Goal: Obtain resource: Obtain resource

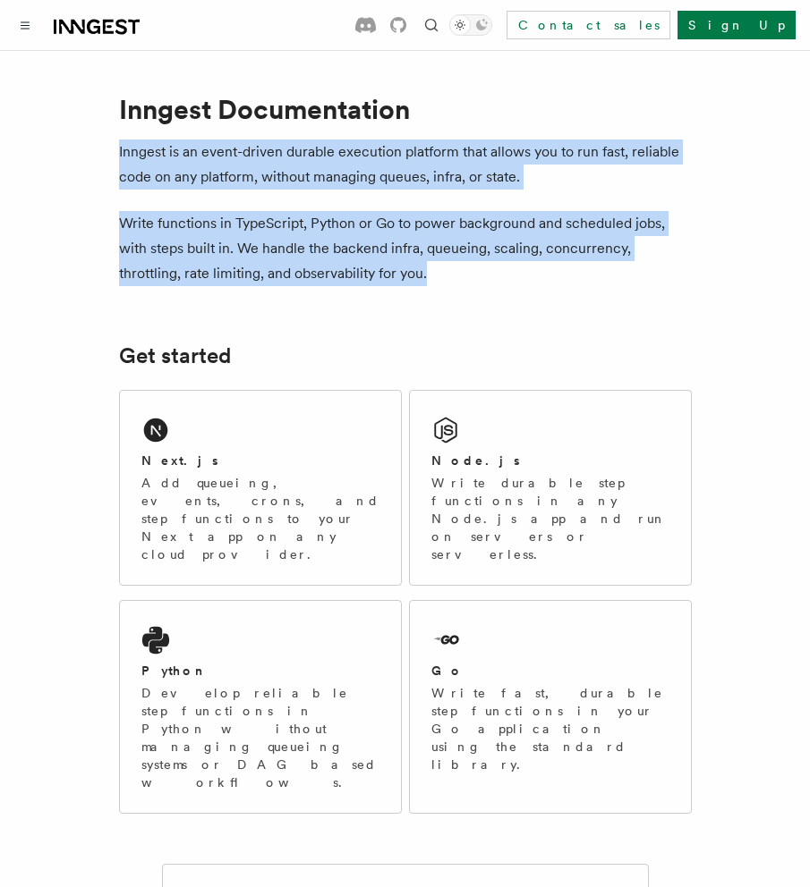
drag, startPoint x: 106, startPoint y: 152, endPoint x: 485, endPoint y: 283, distance: 400.3
copy article "Inngest is an event-driven durable execution platform that allows you to run fa…"
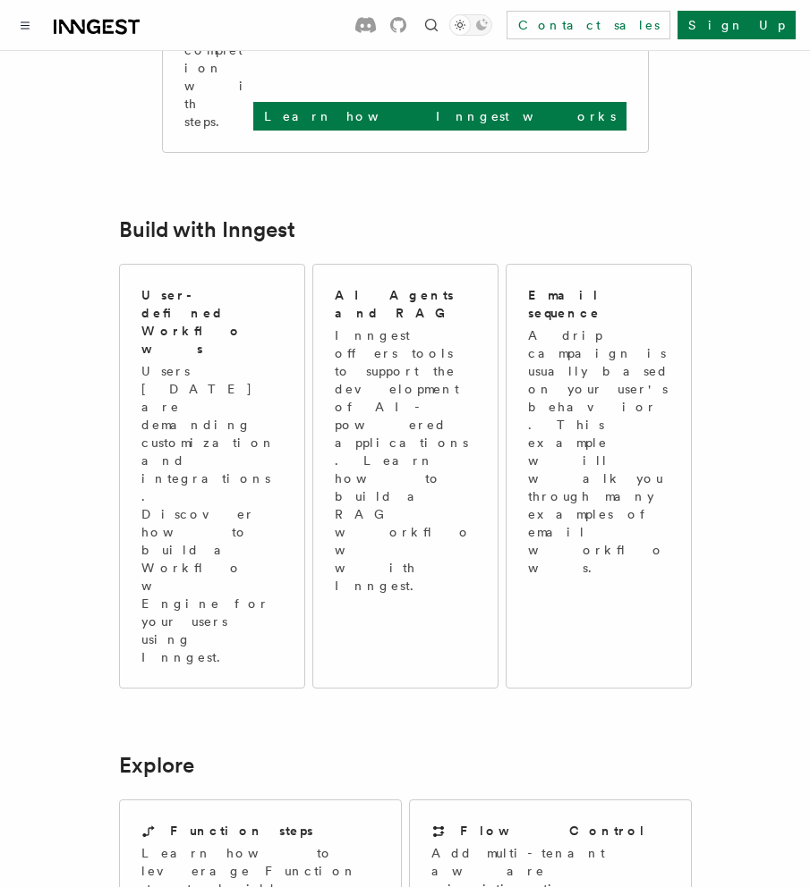
scroll to position [1256, 0]
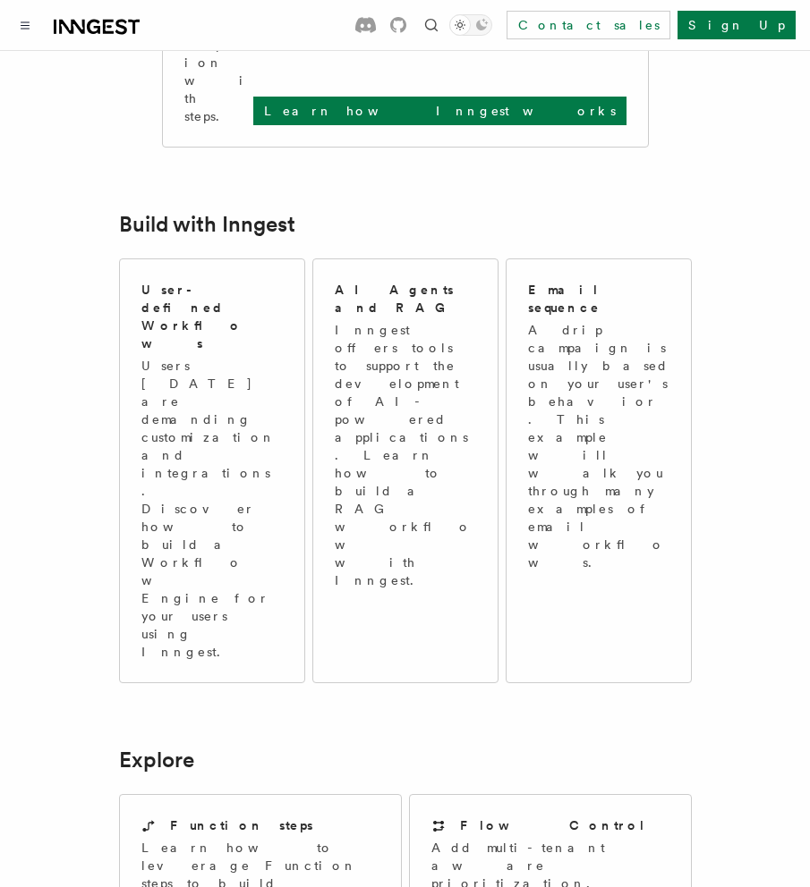
click at [277, 389] on article "Inngest Documentation Inngest is an event-driven durable execution platform tha…" at bounding box center [404, 443] width 767 height 3257
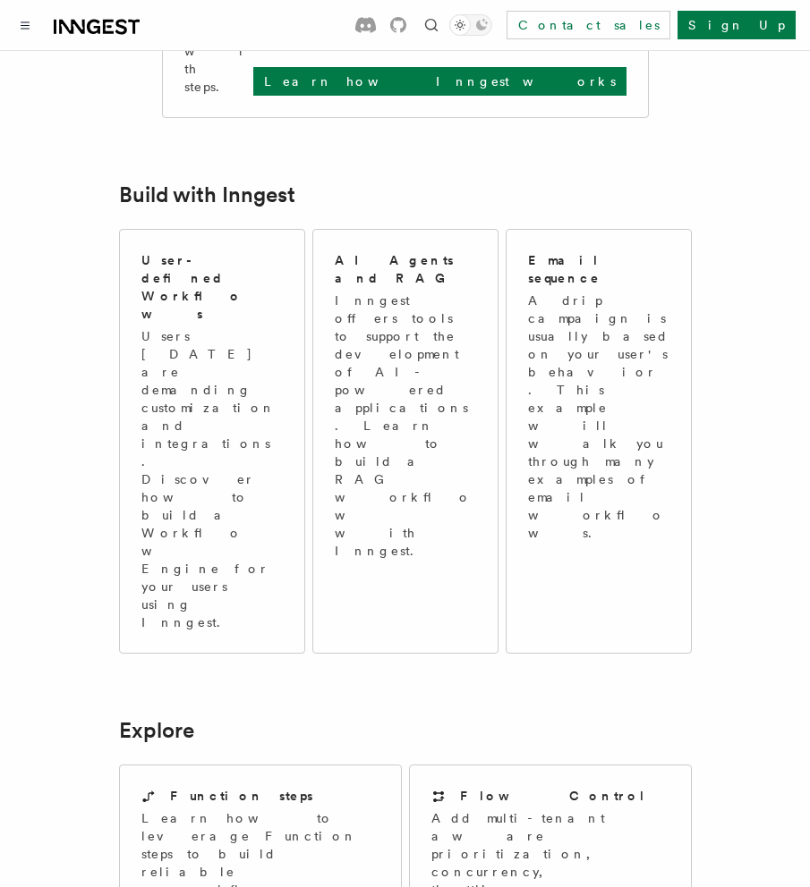
scroll to position [1287, 0]
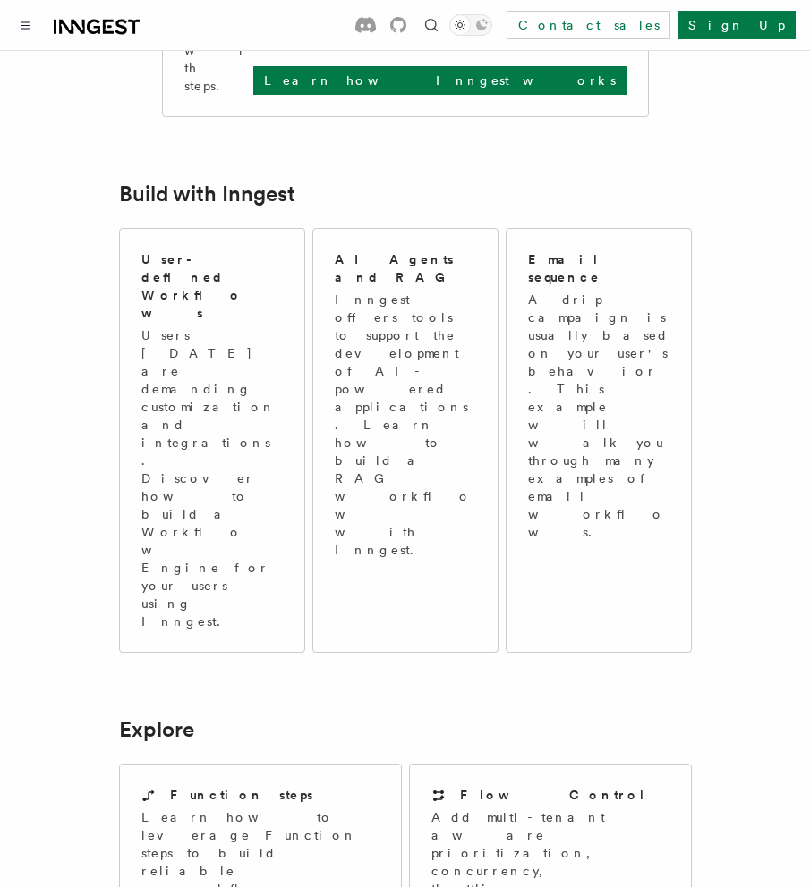
click at [87, 318] on article "Inngest Documentation Inngest is an event-driven durable execution platform tha…" at bounding box center [404, 413] width 767 height 3257
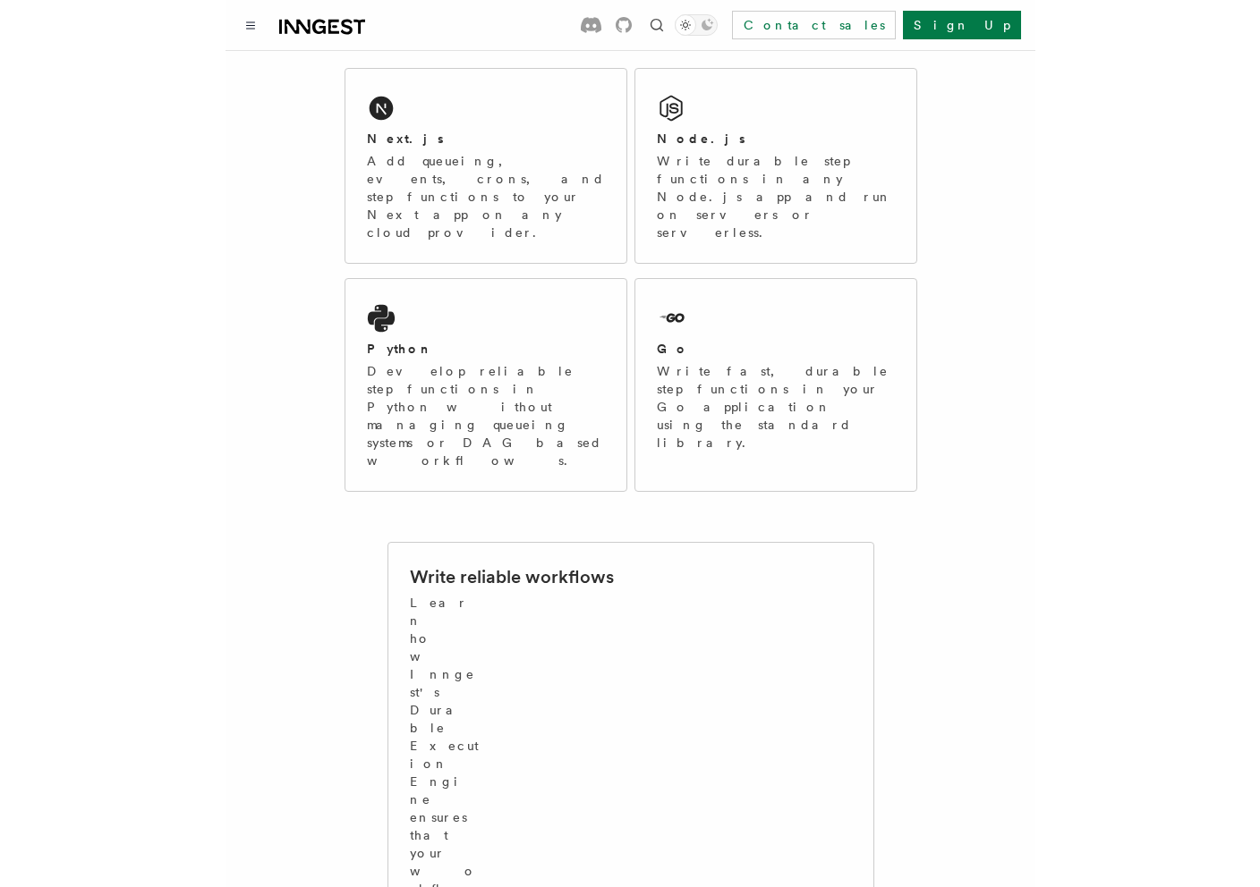
scroll to position [0, 0]
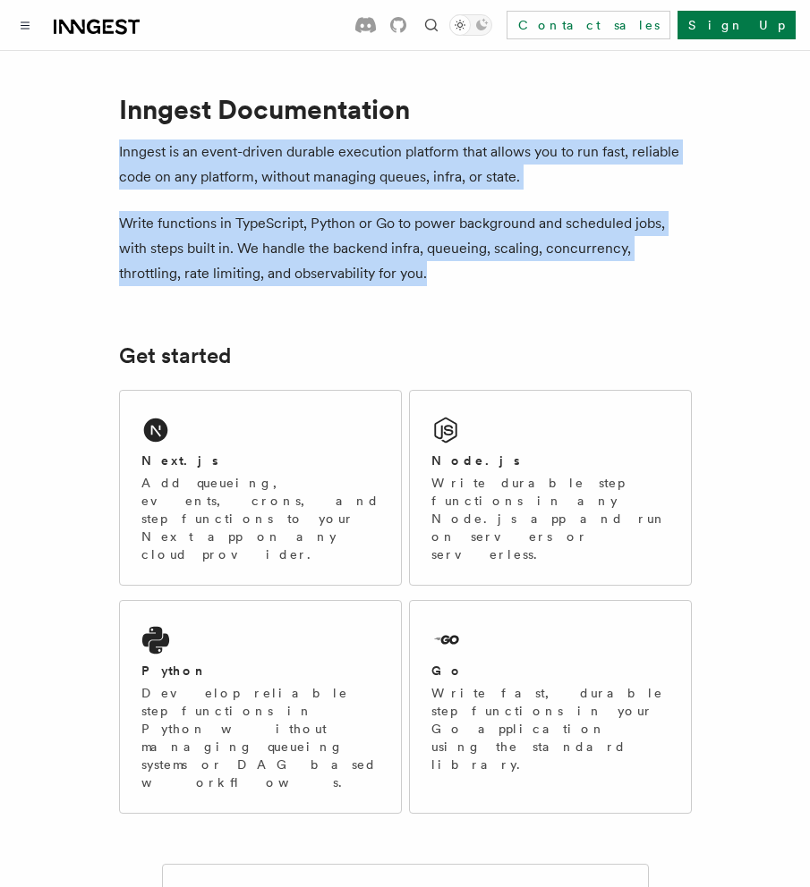
drag, startPoint x: 464, startPoint y: 266, endPoint x: 91, endPoint y: 148, distance: 391.3
copy article "Inngest is an event-driven durable execution platform that allows you to run fa…"
